Goal: Communication & Community: Connect with others

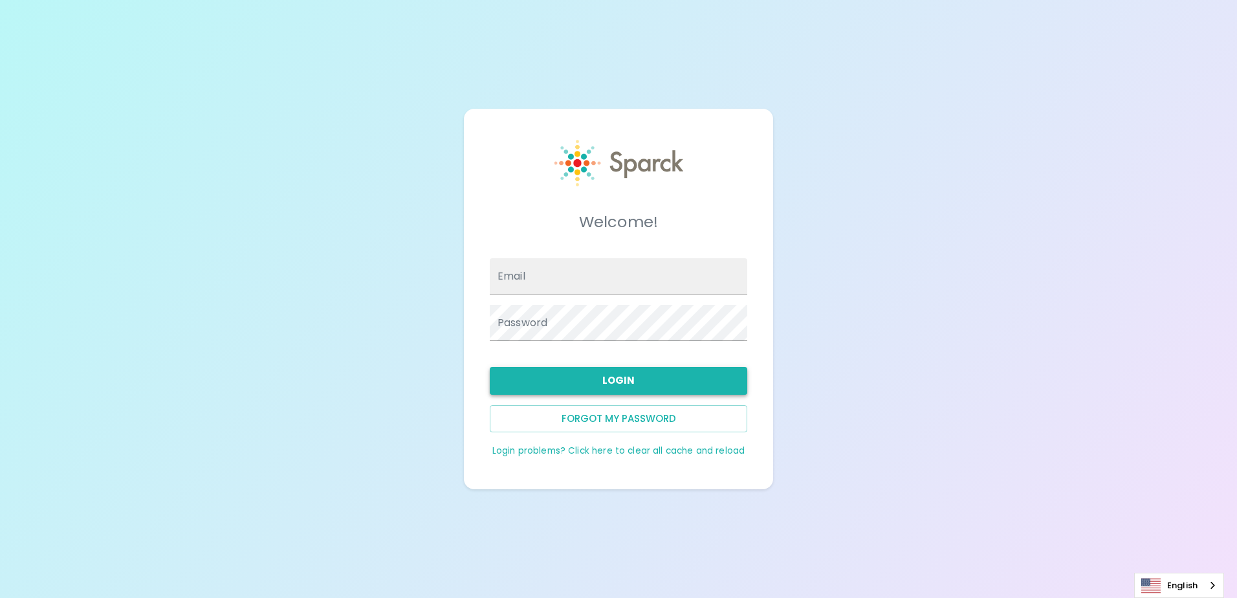
type input "[EMAIL_ADDRESS][DOMAIN_NAME]"
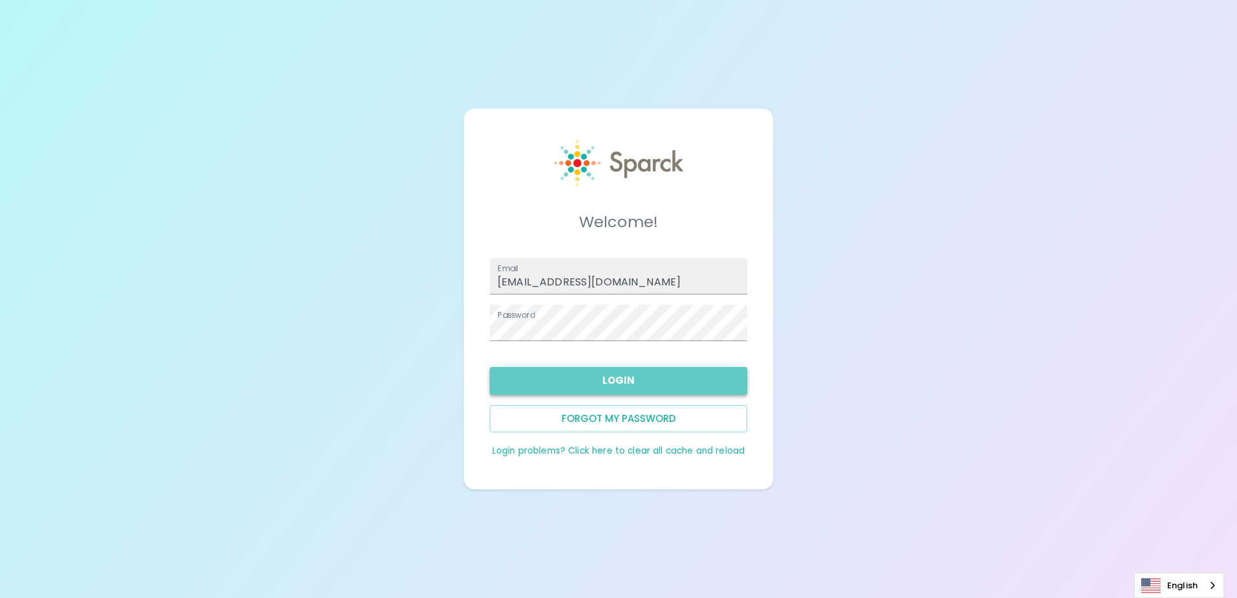
click at [628, 373] on button "Login" at bounding box center [618, 380] width 257 height 27
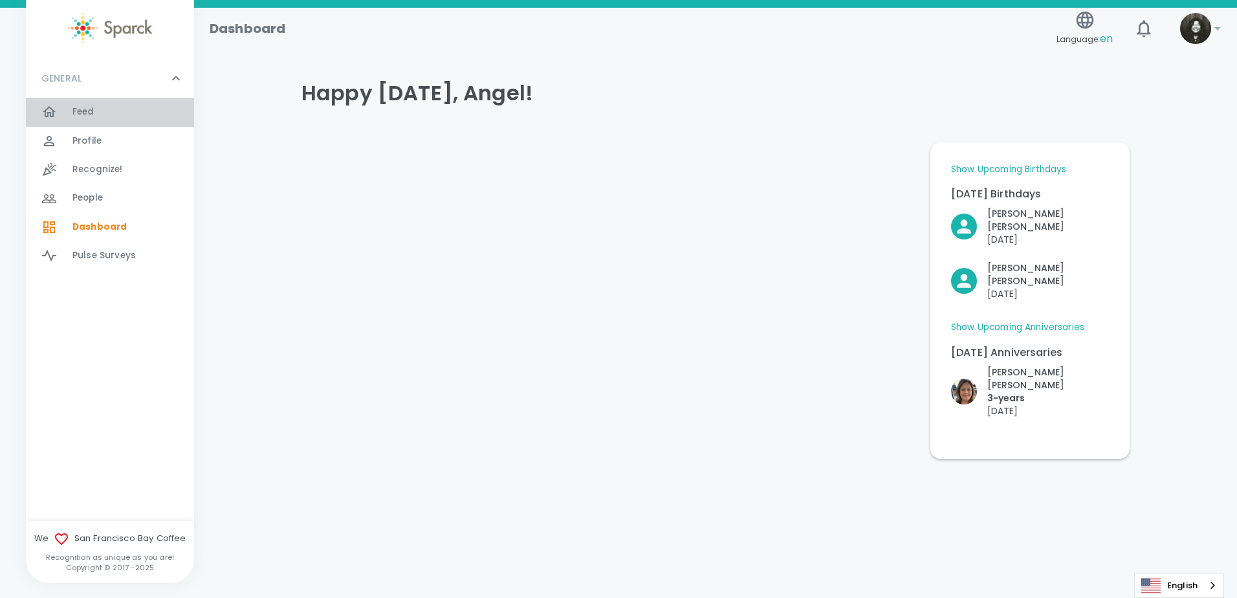
click at [70, 100] on div "Feed 0" at bounding box center [110, 112] width 168 height 28
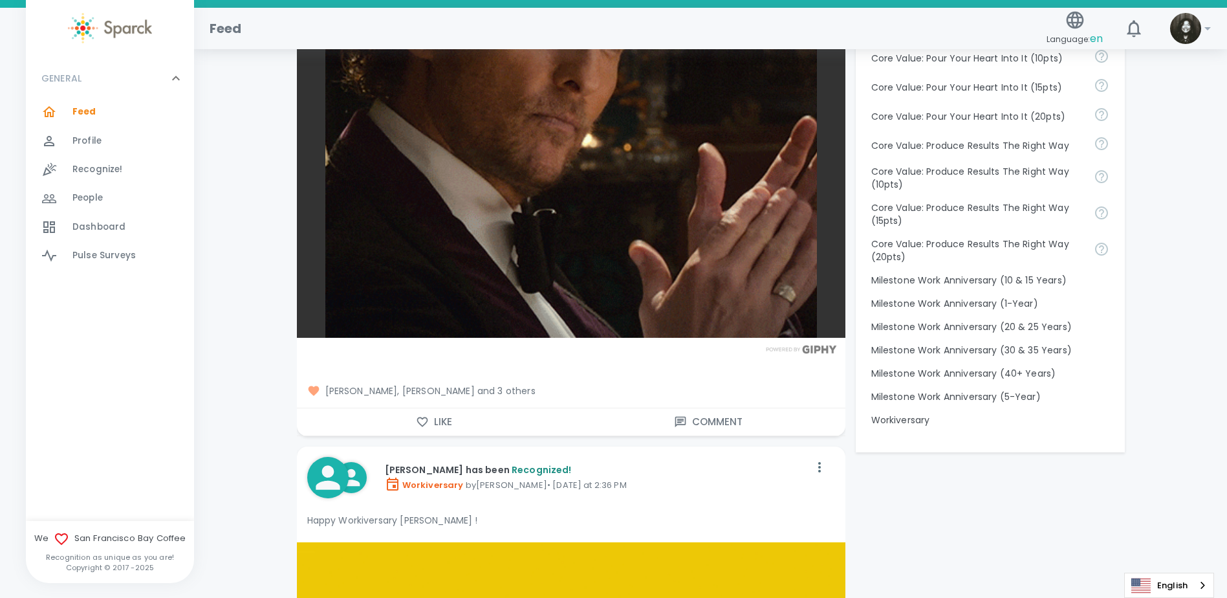
scroll to position [1229, 0]
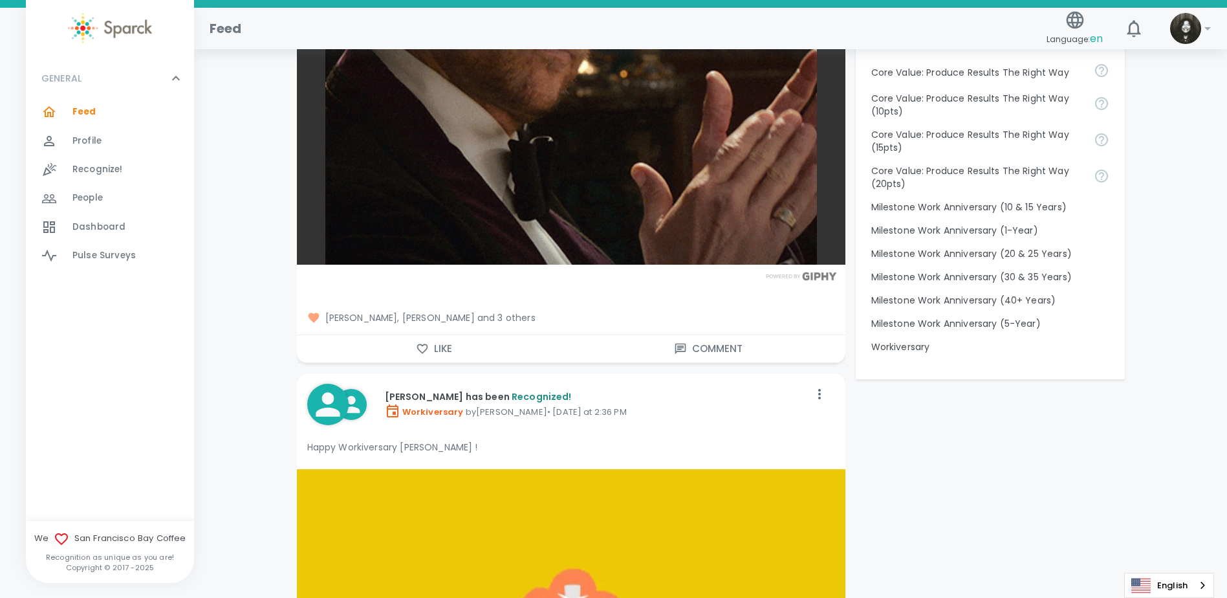
click at [444, 339] on button "Like" at bounding box center [434, 348] width 274 height 27
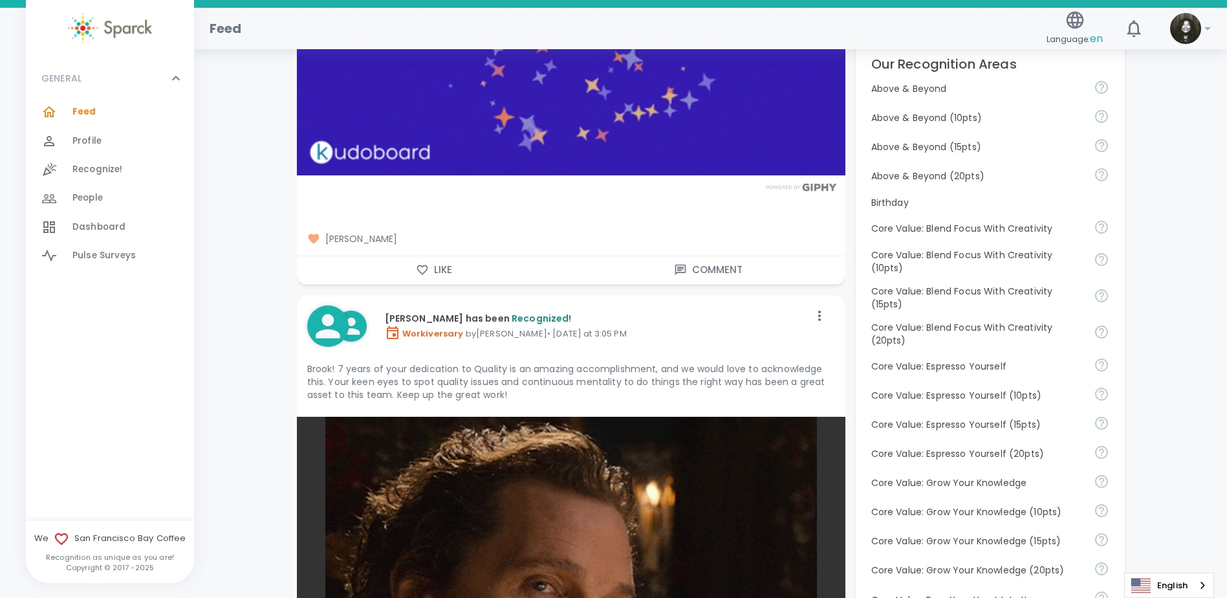
scroll to position [582, 0]
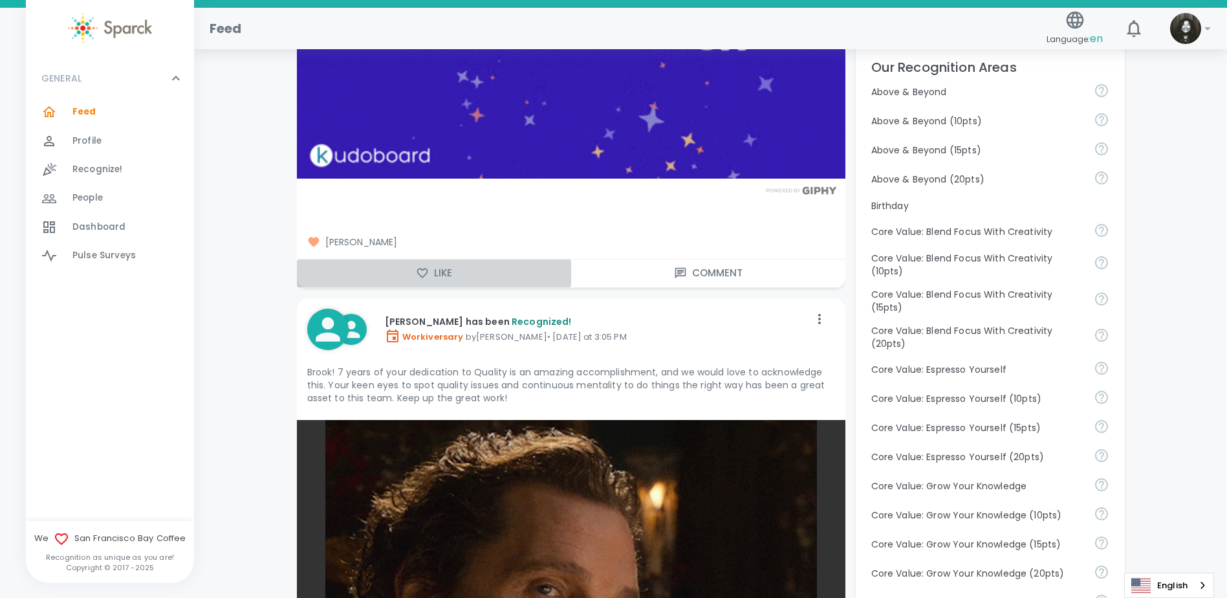
click at [434, 264] on button "Like" at bounding box center [434, 272] width 274 height 27
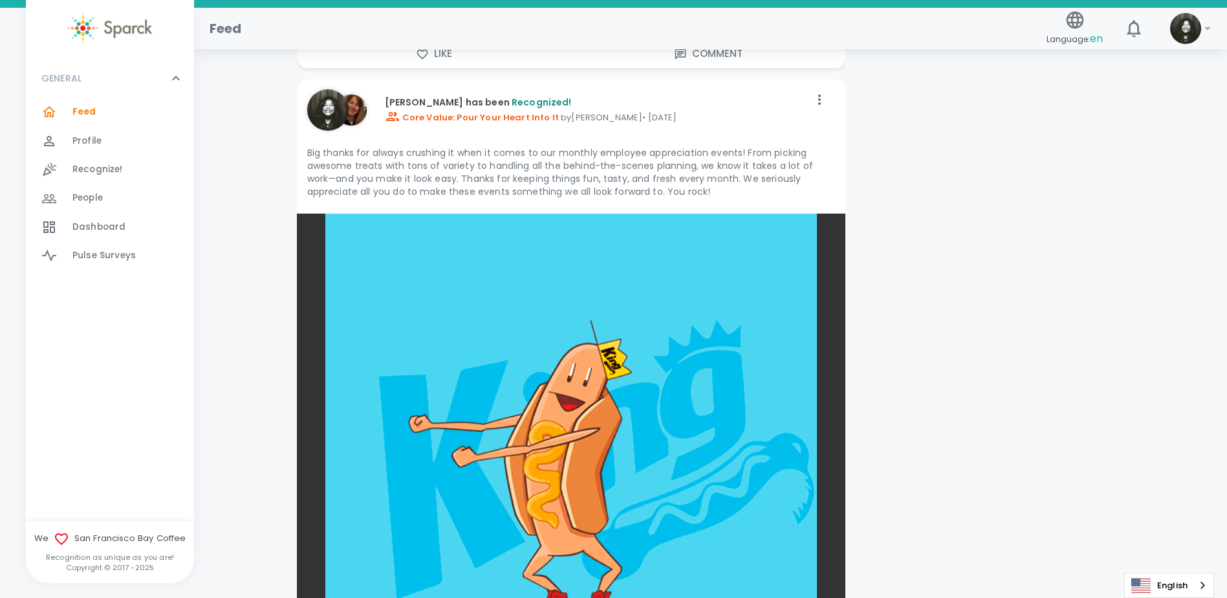
scroll to position [20567, 0]
